Goal: Entertainment & Leisure: Consume media (video, audio)

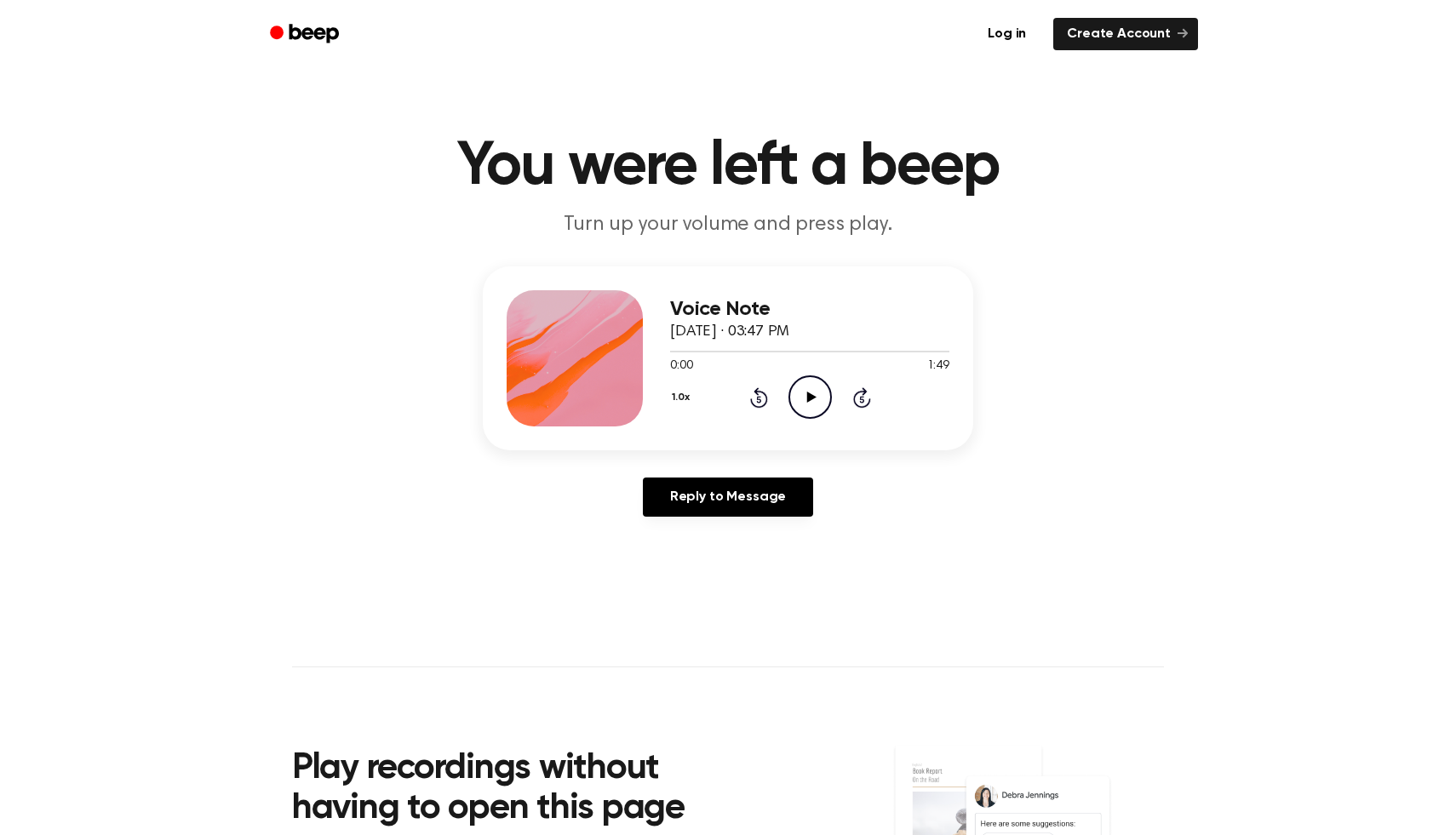
click at [810, 390] on icon "Play Audio" at bounding box center [810, 397] width 43 height 43
click at [811, 397] on icon at bounding box center [810, 397] width 7 height 11
click at [814, 400] on icon "Play Audio" at bounding box center [810, 397] width 43 height 43
